Goal: Transaction & Acquisition: Download file/media

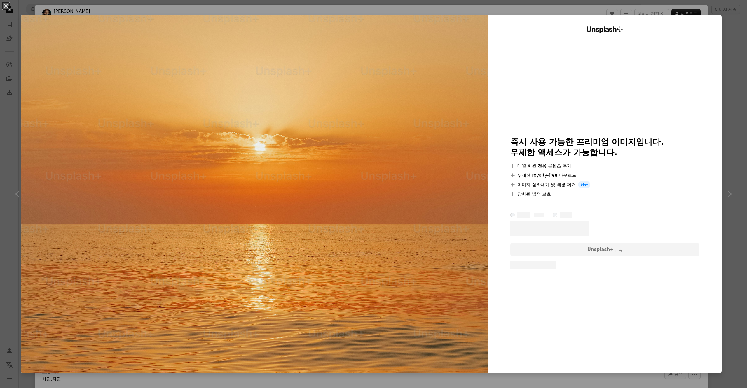
scroll to position [12, 0]
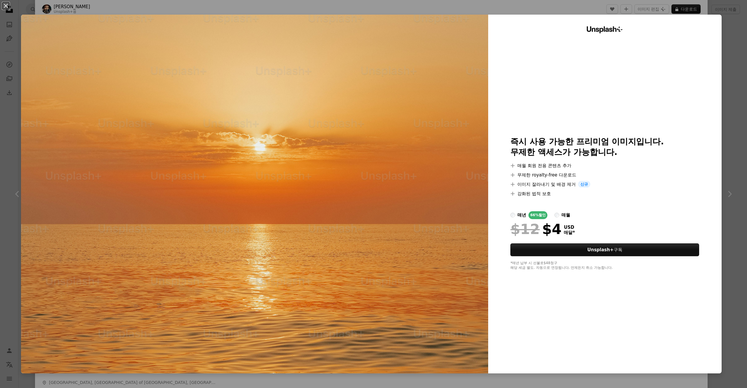
click at [725, 24] on div "An X shape Unsplash+ 즉시 사용 가능한 프리미엄 이미지입니다. 무제한 액세스가 가능합니다. A plus sign 매월 회원 전…" at bounding box center [373, 194] width 747 height 388
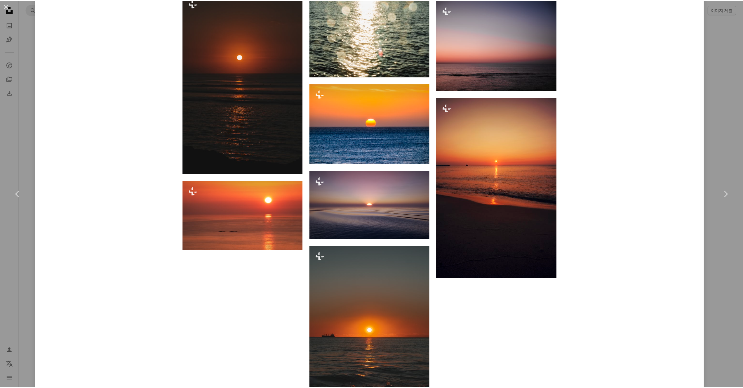
scroll to position [1138, 0]
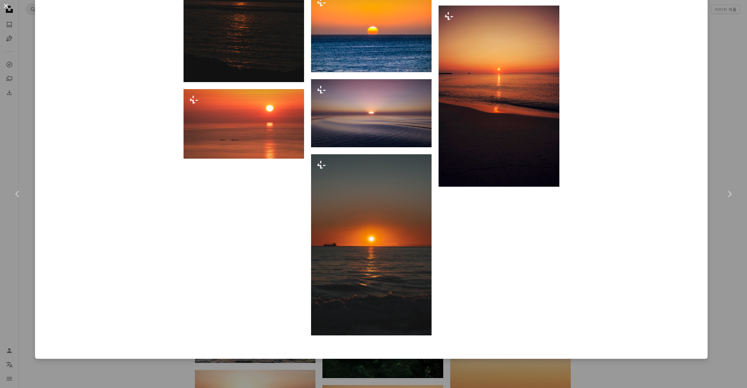
click at [2, 6] on button "An X shape" at bounding box center [5, 5] width 7 height 7
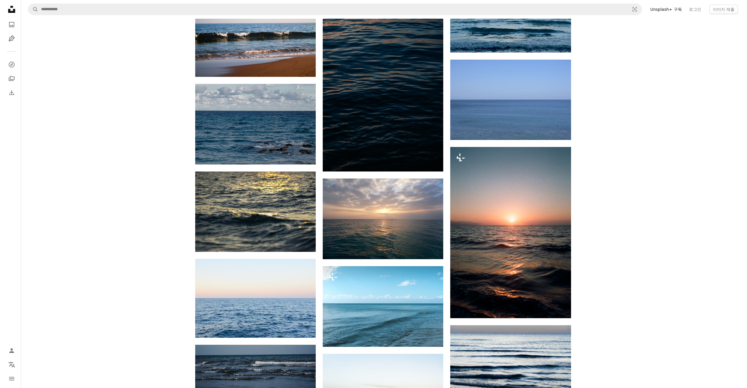
scroll to position [3952, 0]
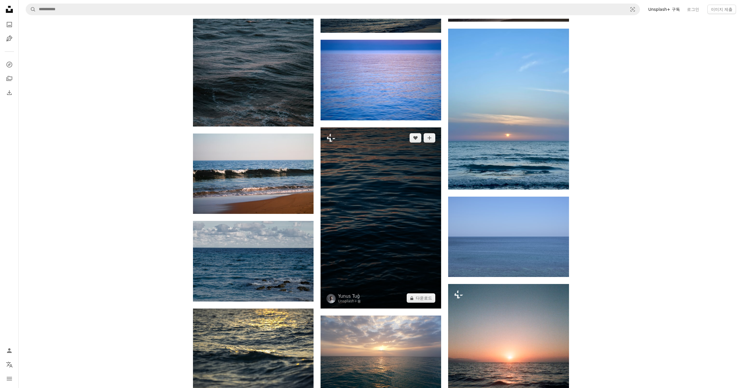
click at [402, 241] on img at bounding box center [381, 217] width 121 height 181
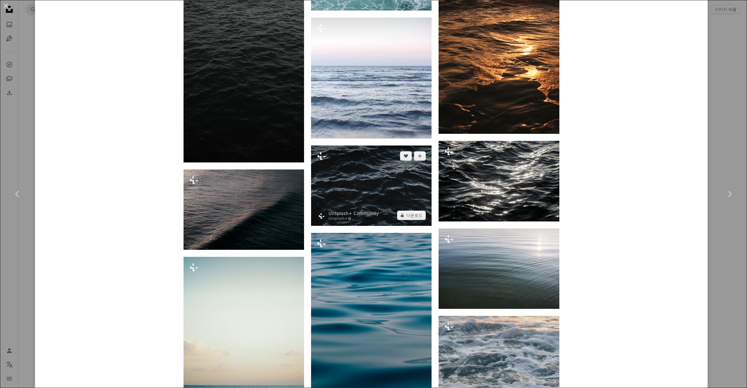
scroll to position [2665, 0]
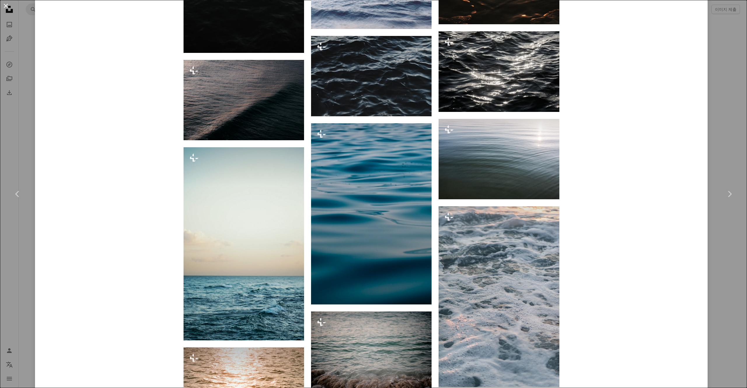
click at [6, 9] on button "An X shape" at bounding box center [5, 5] width 7 height 7
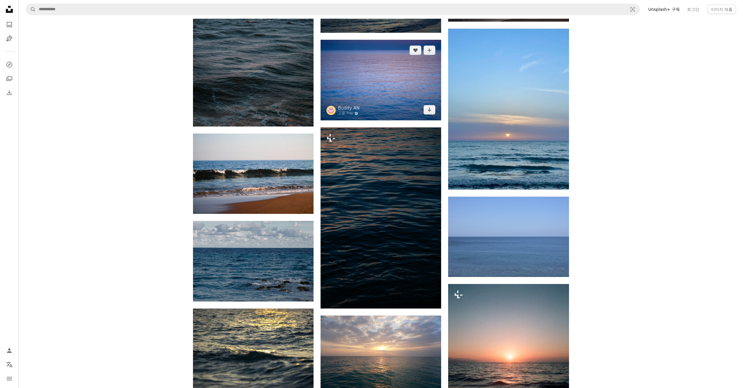
click at [403, 73] on img at bounding box center [381, 80] width 121 height 81
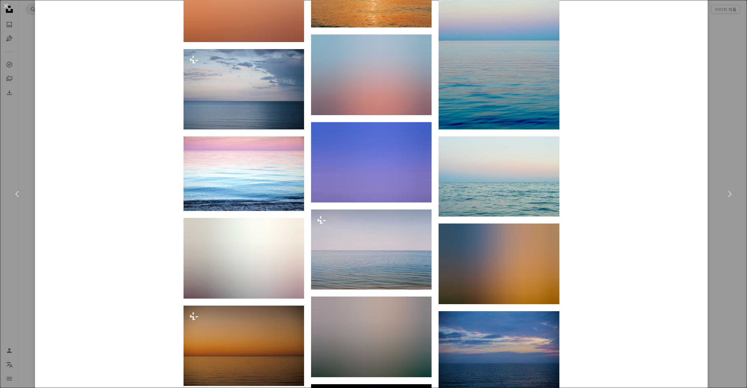
scroll to position [807, 0]
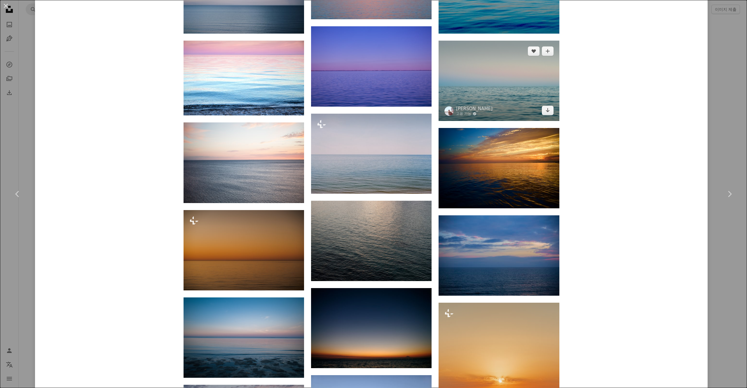
click at [525, 97] on img at bounding box center [499, 81] width 121 height 80
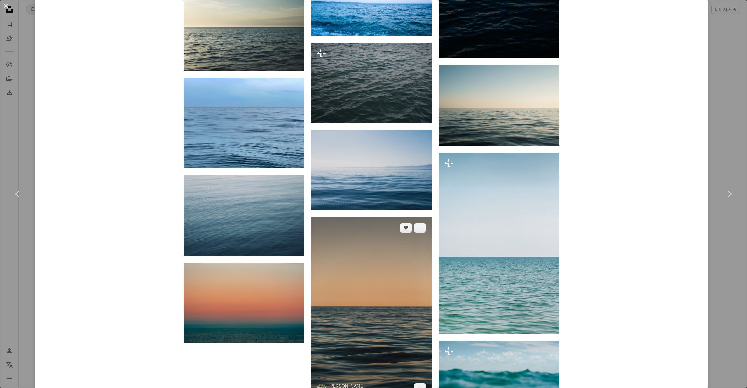
scroll to position [1772, 0]
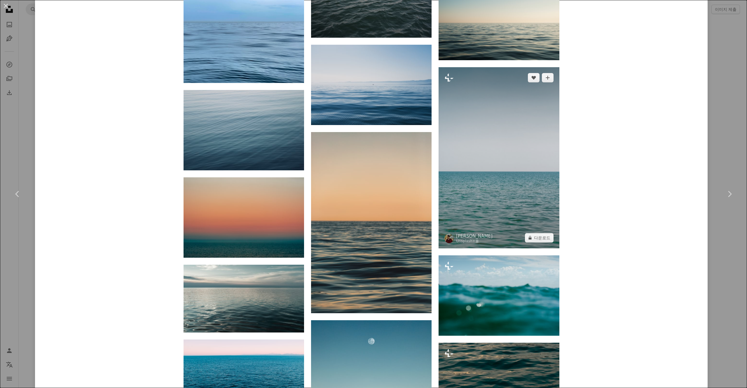
click at [520, 188] on img at bounding box center [499, 157] width 121 height 181
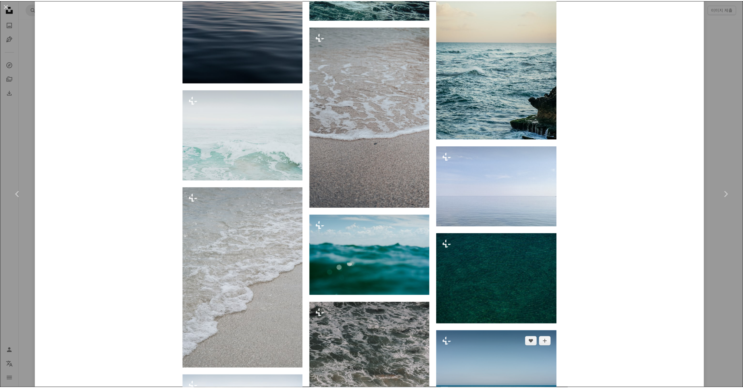
scroll to position [2039, 0]
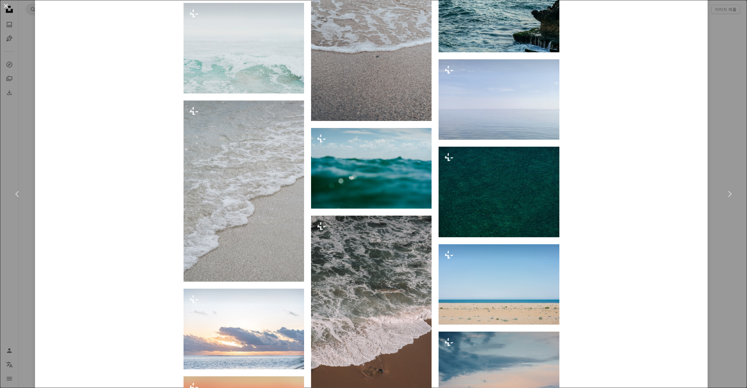
click at [9, 4] on button "An X shape" at bounding box center [5, 5] width 7 height 7
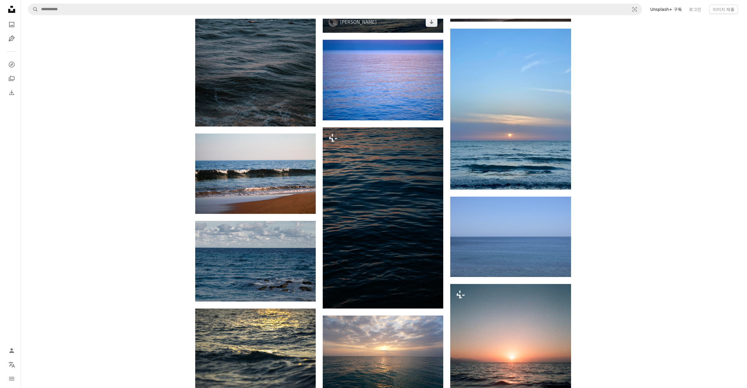
scroll to position [3775, 0]
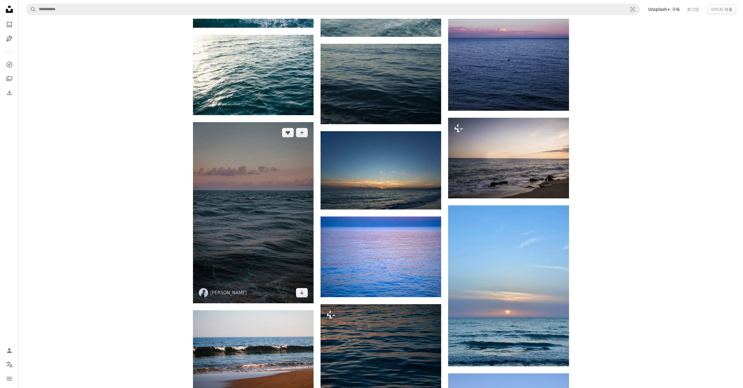
click at [278, 250] on img at bounding box center [253, 212] width 121 height 181
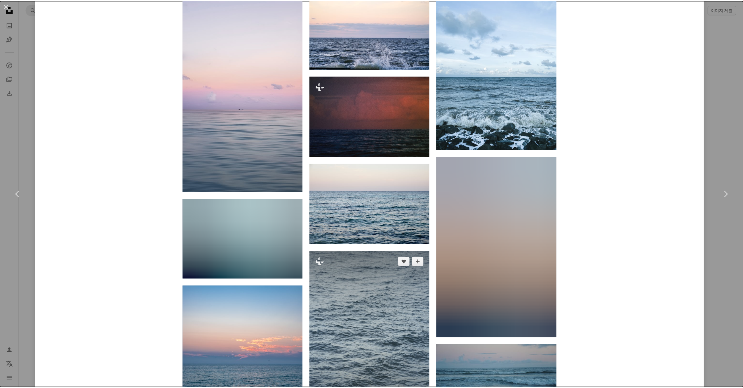
scroll to position [2151, 0]
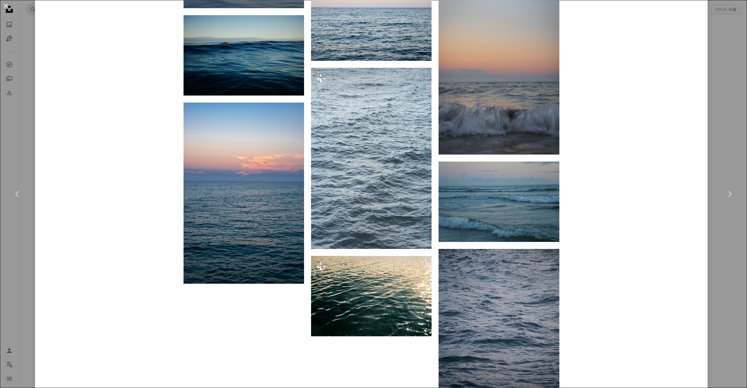
click at [5, 8] on button "An X shape" at bounding box center [5, 5] width 7 height 7
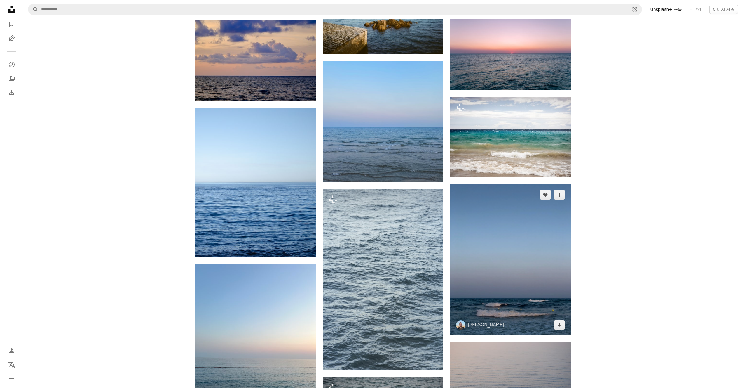
scroll to position [1850, 0]
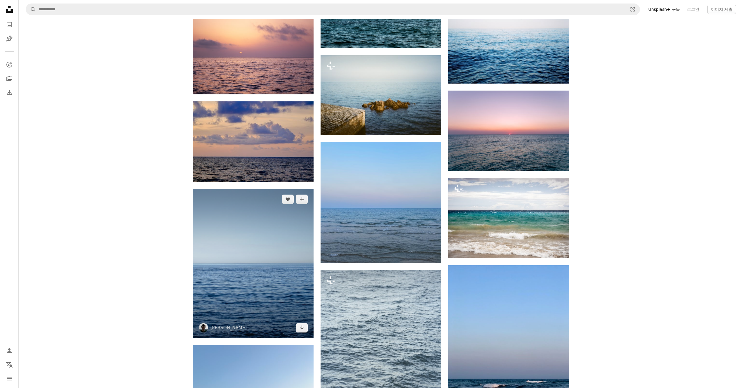
click at [260, 275] on img at bounding box center [253, 263] width 121 height 149
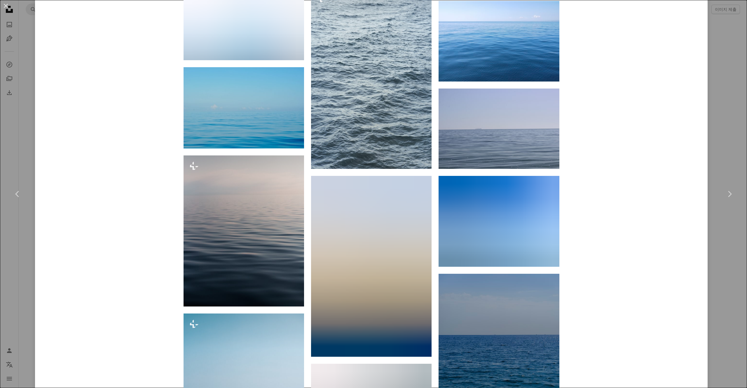
scroll to position [1037, 0]
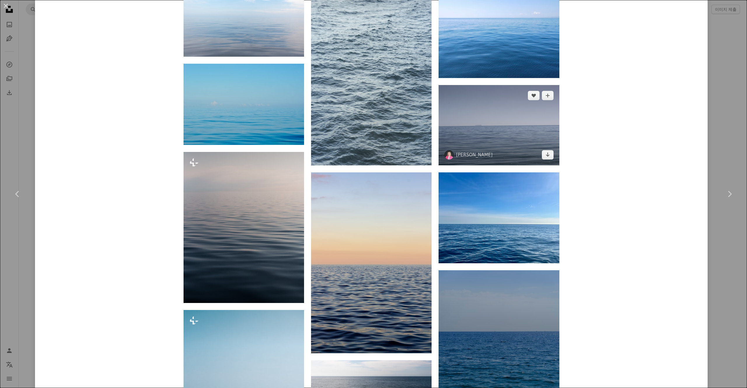
click at [531, 132] on img at bounding box center [499, 125] width 121 height 80
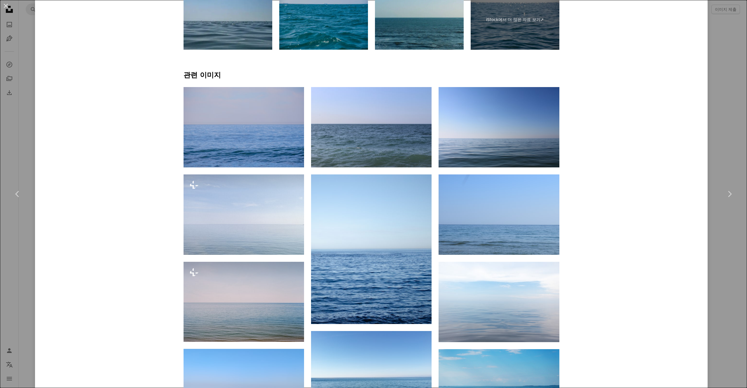
scroll to position [499, 0]
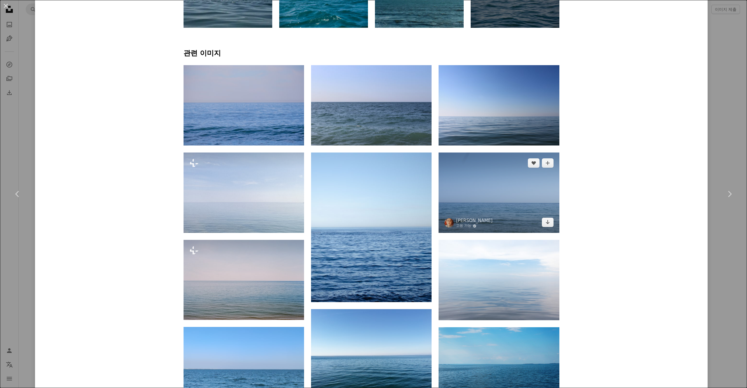
click at [530, 209] on img at bounding box center [499, 192] width 121 height 80
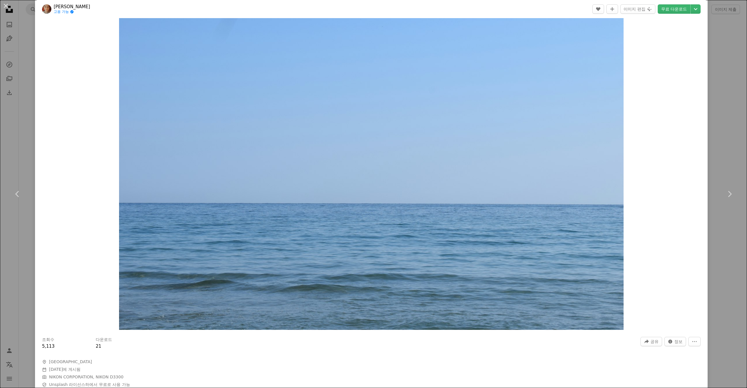
scroll to position [79, 0]
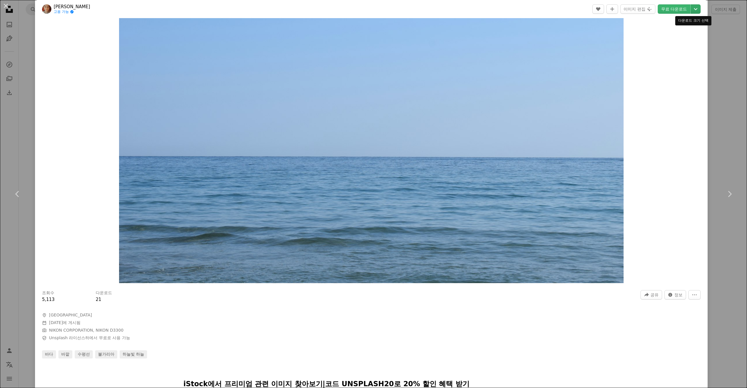
click at [691, 11] on icon "Chevron down" at bounding box center [695, 9] width 9 height 7
click at [668, 64] on link "원본 크기 ( 6000 x 4000 )" at bounding box center [671, 60] width 53 height 11
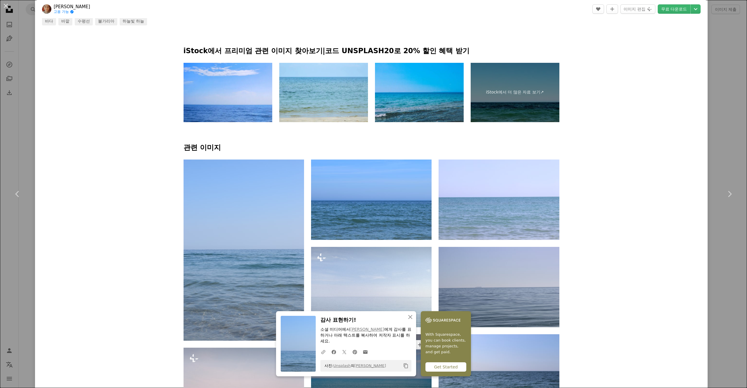
scroll to position [525, 0]
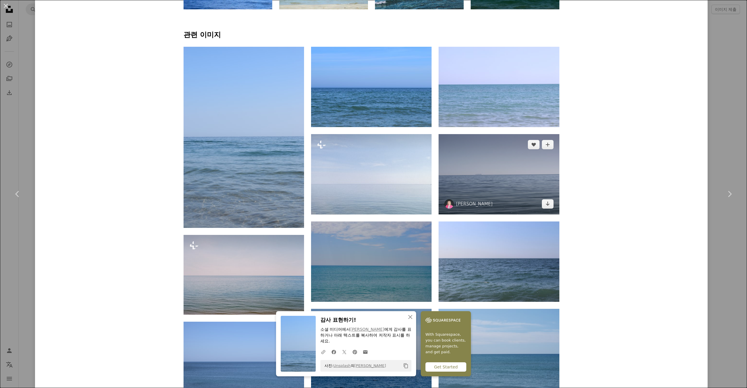
click at [499, 180] on img at bounding box center [499, 174] width 121 height 80
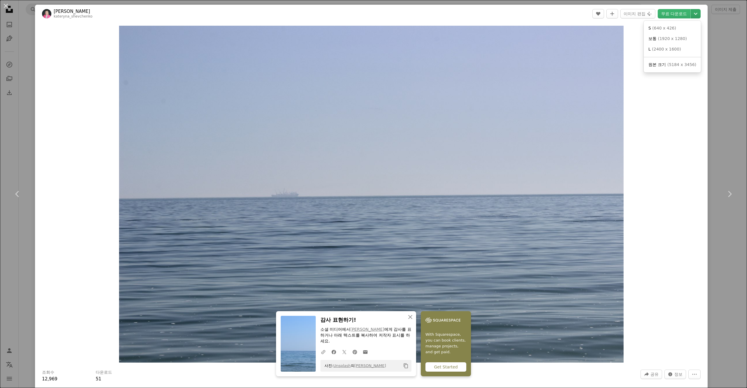
click at [694, 18] on button "Chevron down" at bounding box center [696, 13] width 10 height 9
click at [670, 65] on span "( 5184 x 3456 )" at bounding box center [682, 64] width 29 height 5
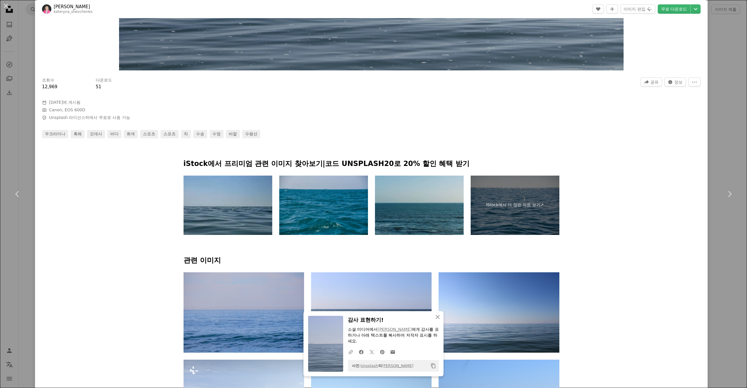
scroll to position [591, 0]
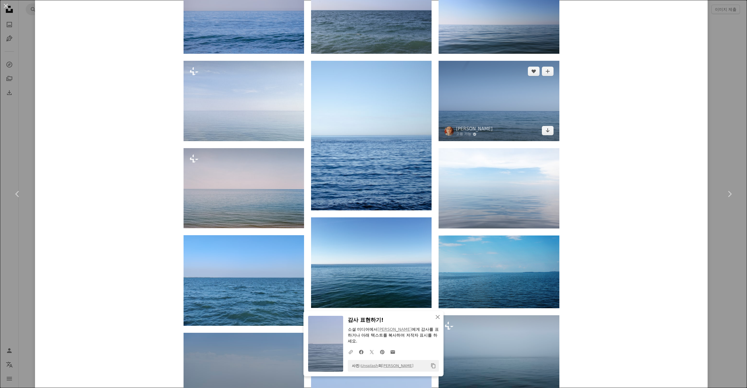
click at [500, 108] on img at bounding box center [499, 101] width 121 height 80
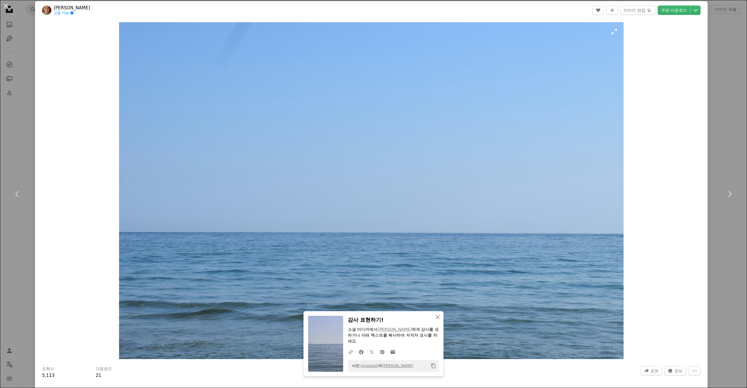
scroll to position [13, 0]
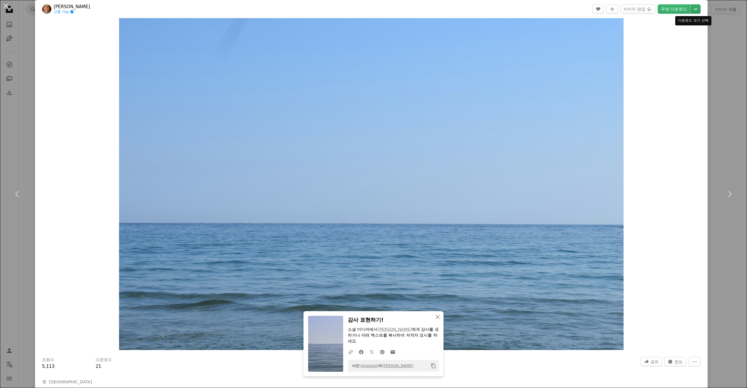
click at [693, 11] on icon "Chevron down" at bounding box center [695, 9] width 9 height 7
click at [711, 139] on dialog "An X shape Chevron left Chevron right An X shape 닫기 감사 표현하기! 소셜 미디어에서 [PERSON_N…" at bounding box center [373, 194] width 747 height 388
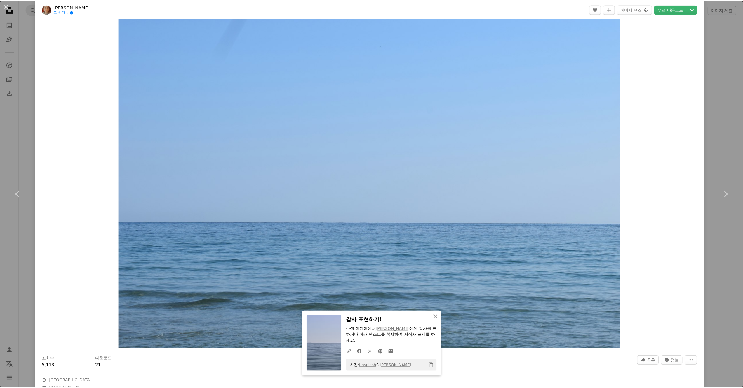
scroll to position [14, 0]
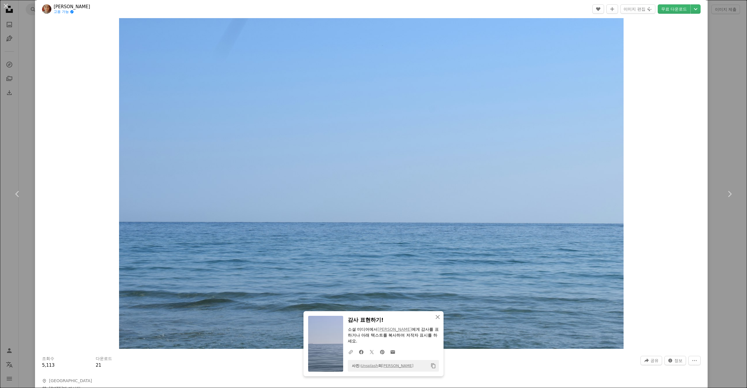
click at [736, 103] on div "An X shape Chevron left Chevron right An X shape 닫기 감사 표현하기! 소셜 미디어에서 [PERSON_N…" at bounding box center [373, 194] width 747 height 388
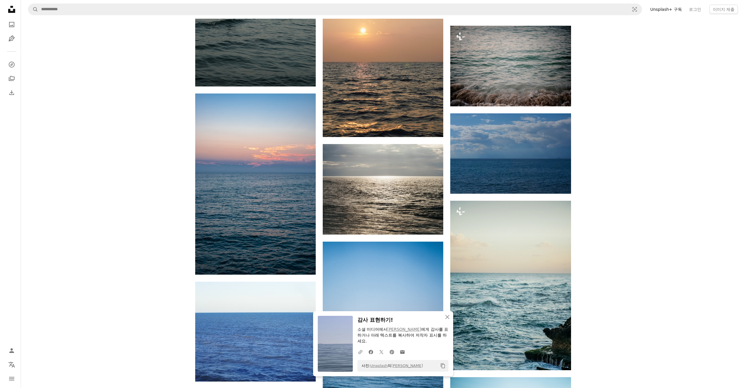
scroll to position [1382, 0]
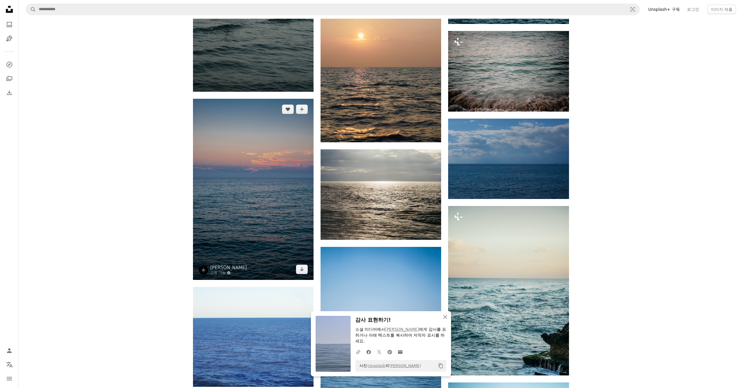
click at [283, 197] on img at bounding box center [253, 189] width 121 height 181
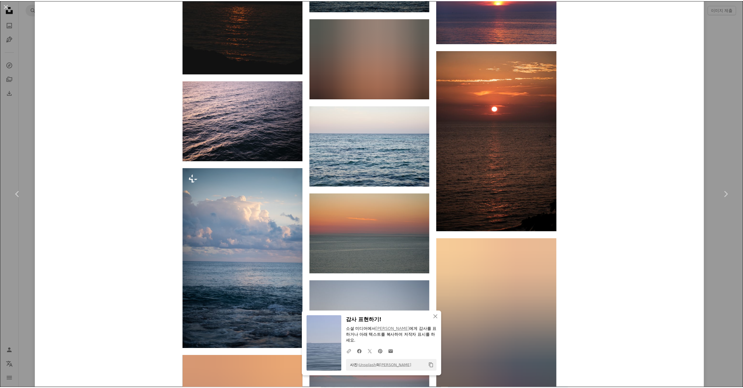
scroll to position [3262, 0]
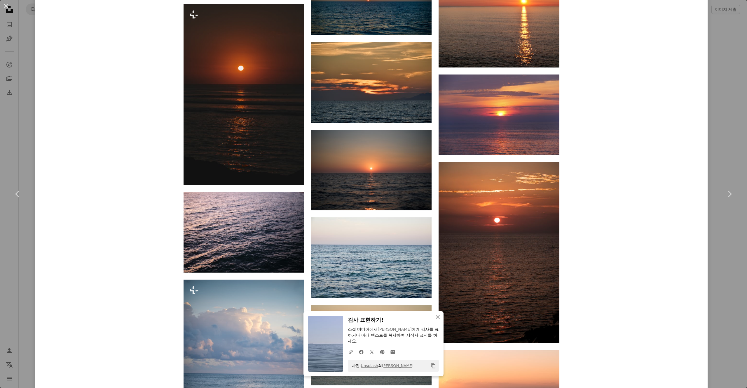
drag, startPoint x: 720, startPoint y: 63, endPoint x: 723, endPoint y: 72, distance: 9.5
click at [720, 63] on div "An X shape Chevron left Chevron right An X shape 닫기 감사 표현하기! 소셜 미디어에서 [PERSON_N…" at bounding box center [373, 194] width 747 height 388
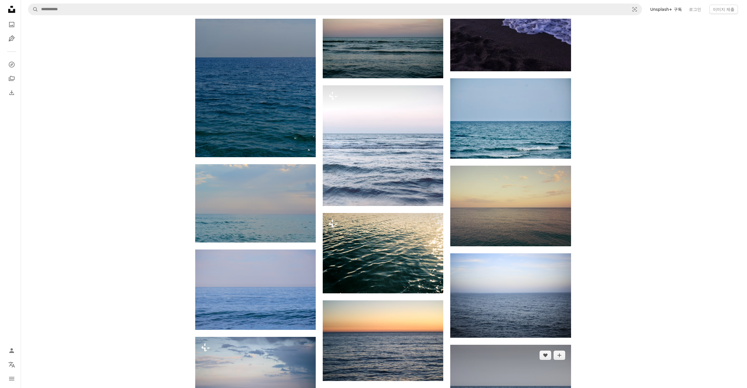
scroll to position [947, 0]
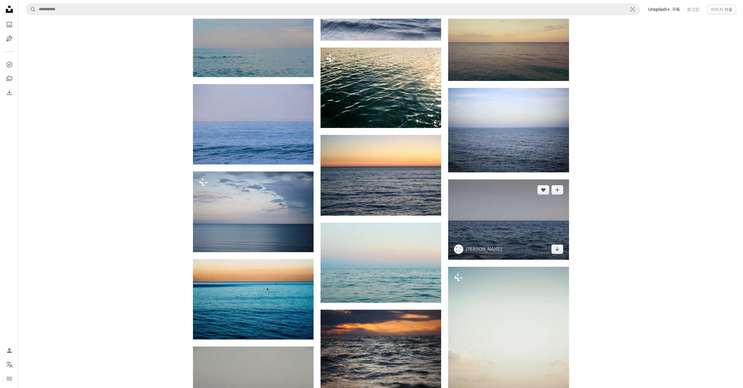
click at [513, 213] on img at bounding box center [508, 219] width 121 height 80
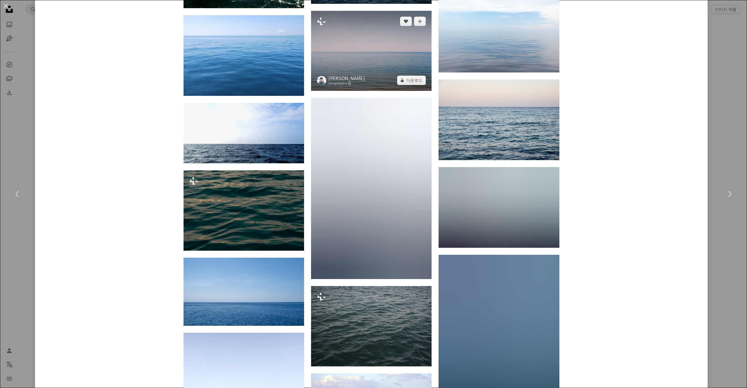
scroll to position [1170, 0]
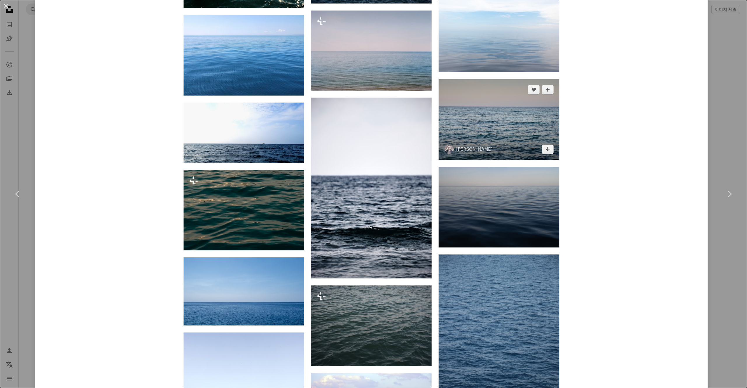
click at [501, 131] on img at bounding box center [499, 119] width 121 height 81
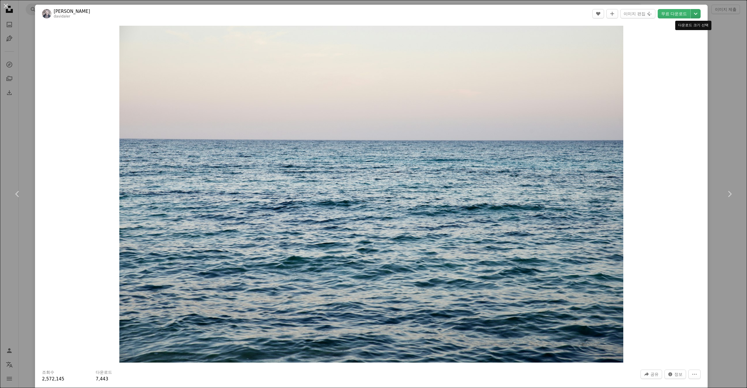
click at [692, 17] on icon "Chevron down" at bounding box center [695, 13] width 9 height 7
click at [678, 67] on span "( 7360 x 4912 )" at bounding box center [682, 64] width 29 height 5
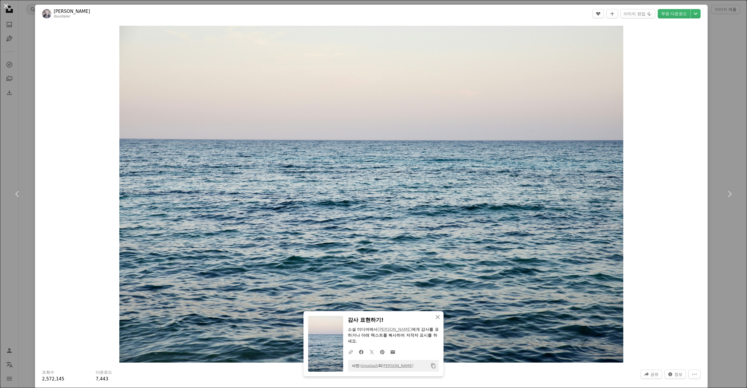
click at [8, 7] on button "An X shape" at bounding box center [5, 5] width 7 height 7
